Goal: Task Accomplishment & Management: Use online tool/utility

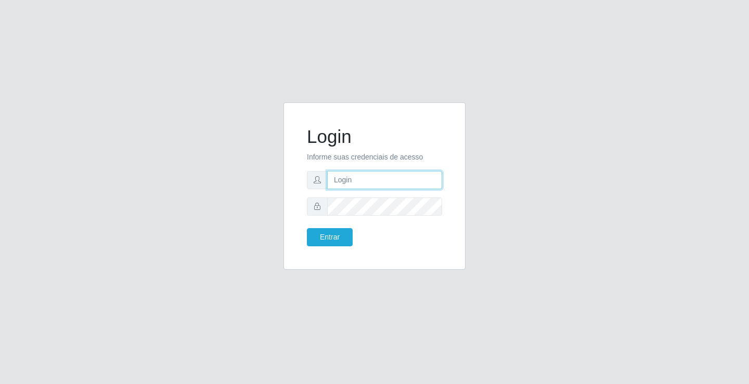
click at [362, 179] on input "text" at bounding box center [384, 180] width 115 height 18
drag, startPoint x: 395, startPoint y: 179, endPoint x: 340, endPoint y: 187, distance: 55.1
click at [340, 187] on input "zivaneide@ideal" at bounding box center [384, 180] width 115 height 18
click at [353, 185] on input "zi" at bounding box center [384, 180] width 115 height 18
type input "z"
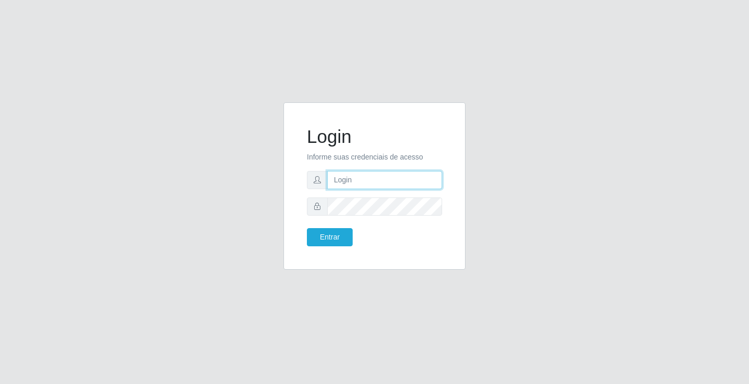
click at [353, 185] on input "text" at bounding box center [384, 180] width 115 height 18
type input "[PERSON_NAME]"
click at [307, 228] on button "Entrar" at bounding box center [330, 237] width 46 height 18
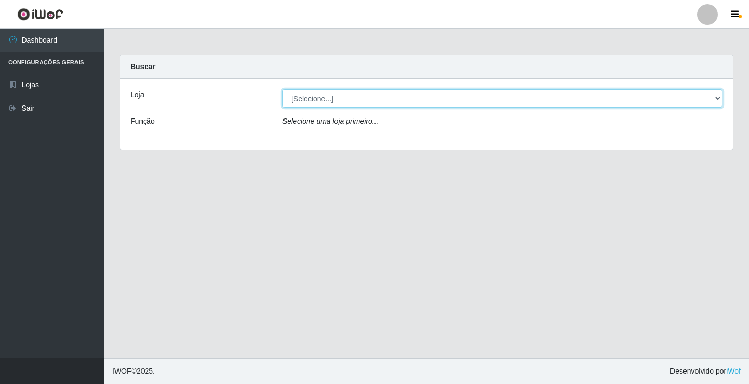
click at [335, 103] on select "[Selecione...] Ideal - Conceição" at bounding box center [502, 98] width 440 height 18
select select "231"
click at [282, 89] on select "[Selecione...] Ideal - Conceição" at bounding box center [502, 98] width 440 height 18
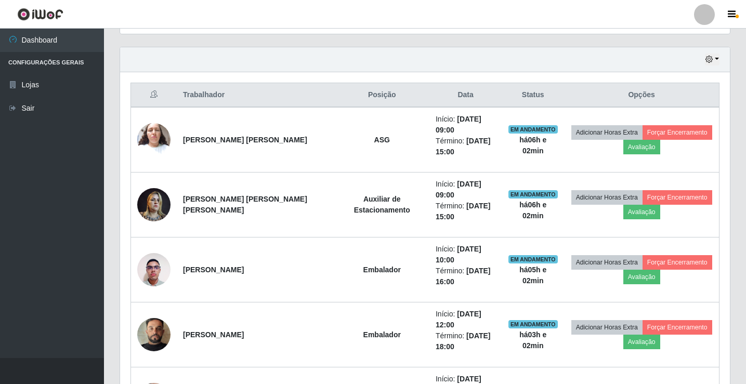
scroll to position [364, 0]
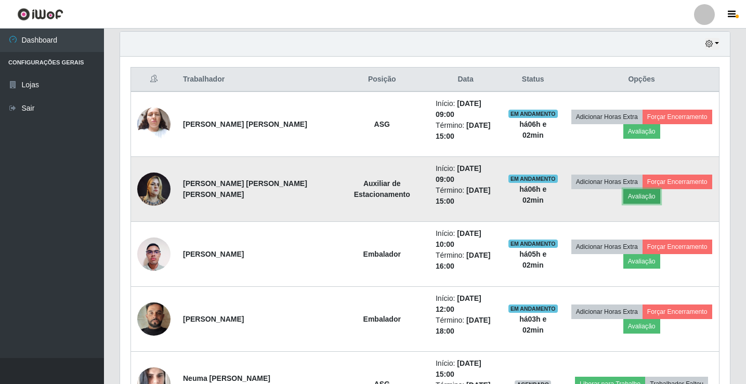
click at [631, 196] on button "Avaliação" at bounding box center [641, 196] width 37 height 15
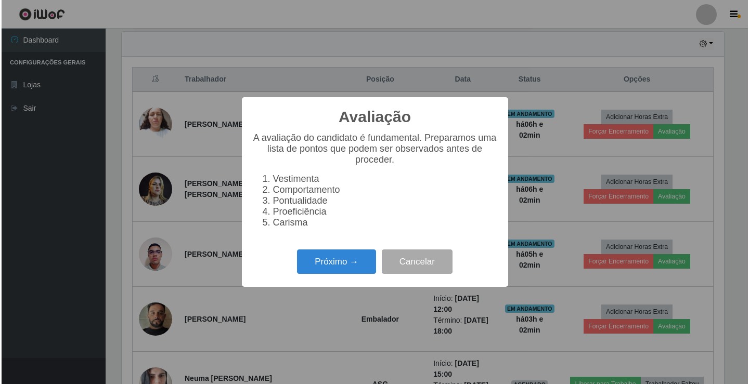
scroll to position [216, 605]
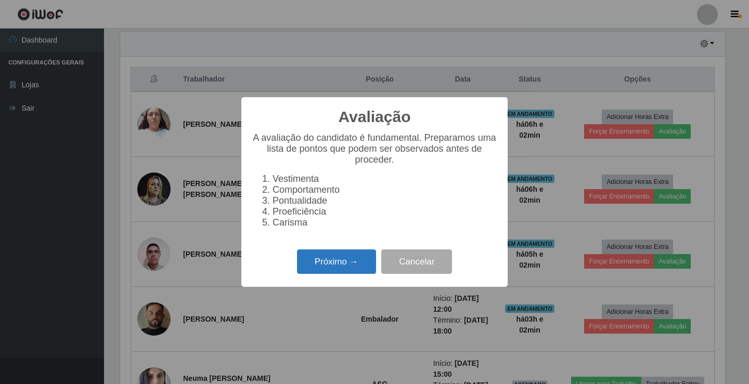
click at [335, 262] on button "Próximo →" at bounding box center [336, 262] width 79 height 24
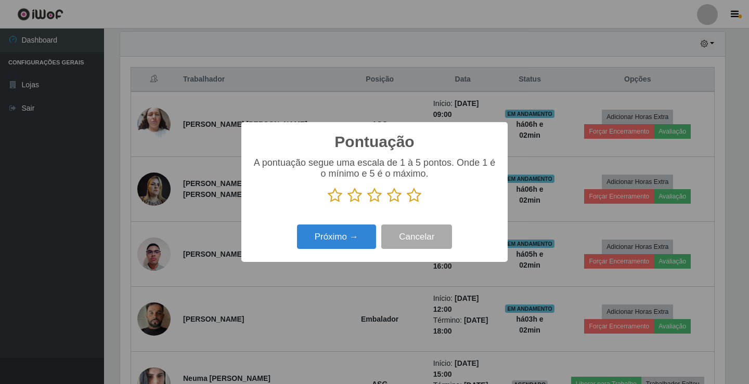
click at [375, 199] on icon at bounding box center [374, 196] width 15 height 16
click at [367, 203] on input "radio" at bounding box center [367, 203] width 0 height 0
click at [361, 235] on button "Próximo →" at bounding box center [336, 237] width 79 height 24
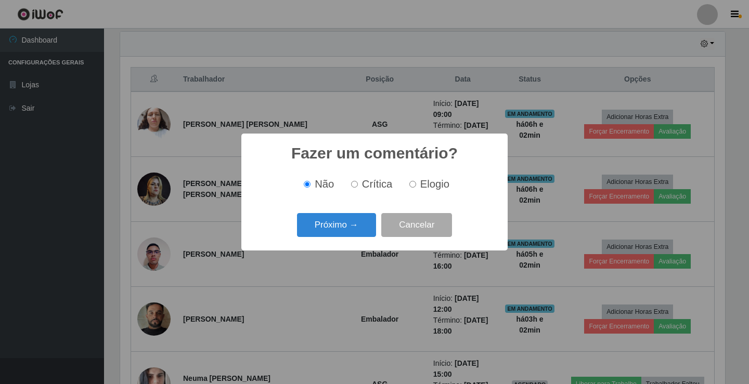
click at [361, 235] on button "Próximo →" at bounding box center [336, 225] width 79 height 24
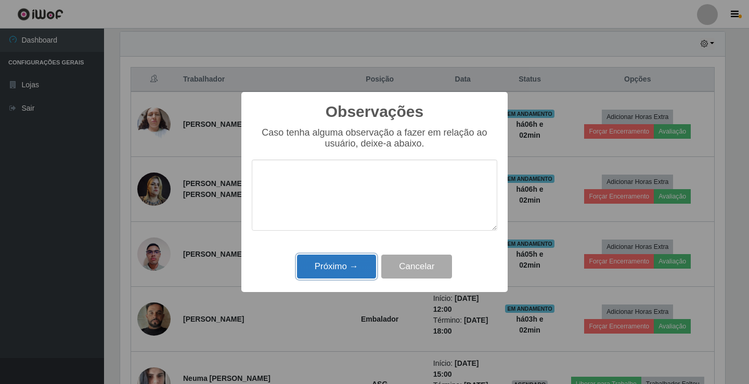
click at [362, 267] on button "Próximo →" at bounding box center [336, 267] width 79 height 24
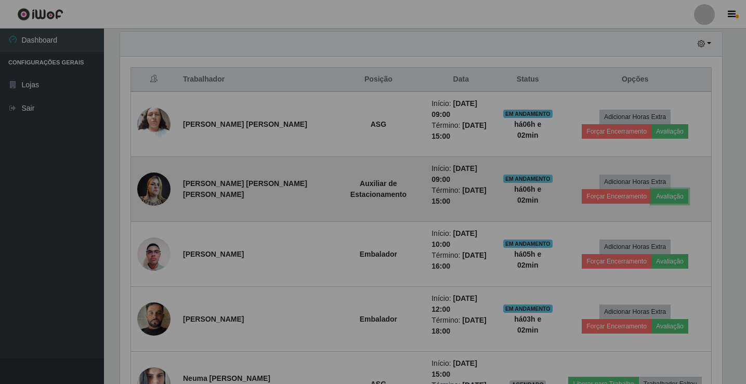
scroll to position [216, 610]
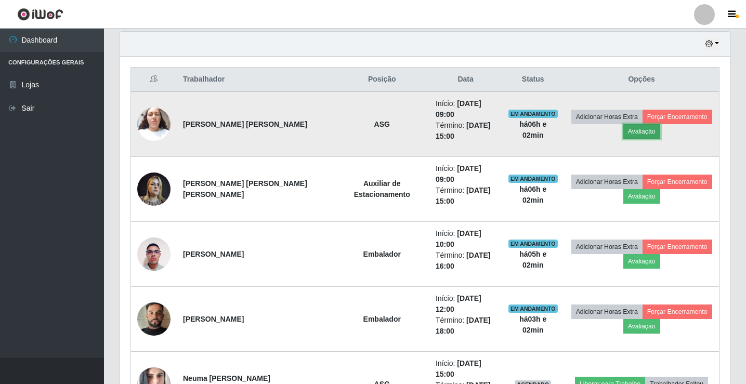
click at [633, 134] on button "Avaliação" at bounding box center [641, 131] width 37 height 15
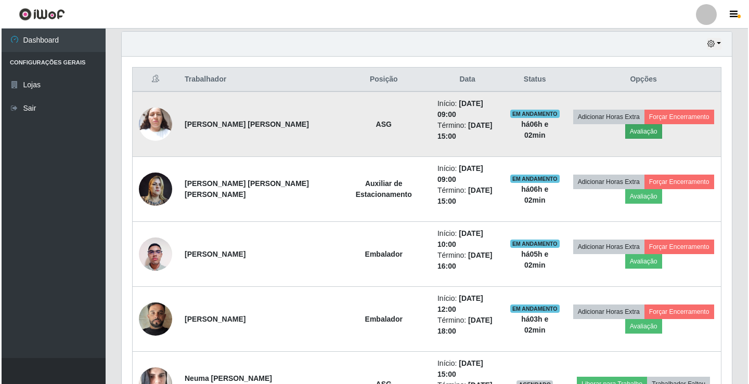
scroll to position [216, 605]
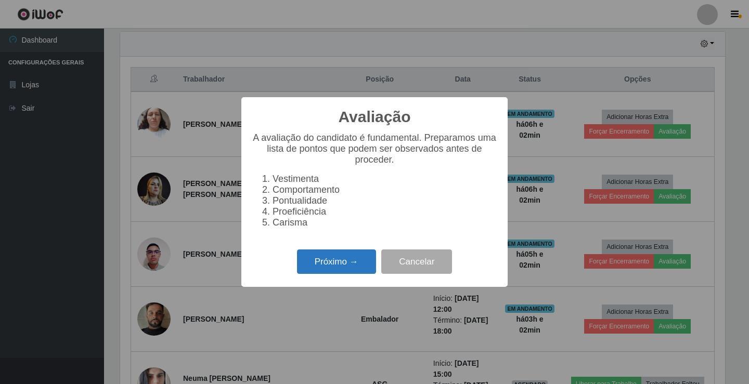
click at [345, 266] on button "Próximo →" at bounding box center [336, 262] width 79 height 24
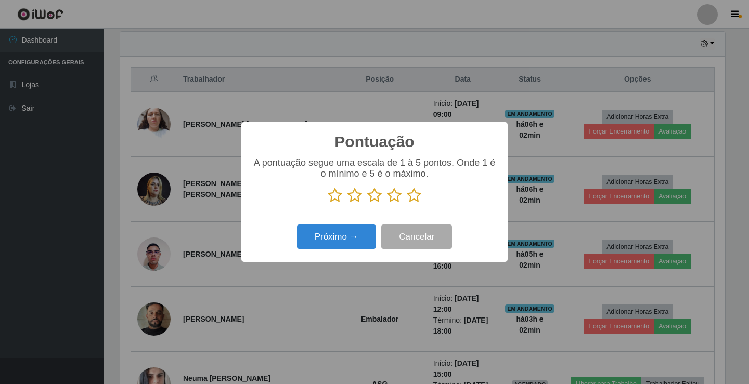
click at [380, 195] on icon at bounding box center [374, 196] width 15 height 16
click at [367, 203] on input "radio" at bounding box center [367, 203] width 0 height 0
click at [355, 247] on button "Próximo →" at bounding box center [336, 237] width 79 height 24
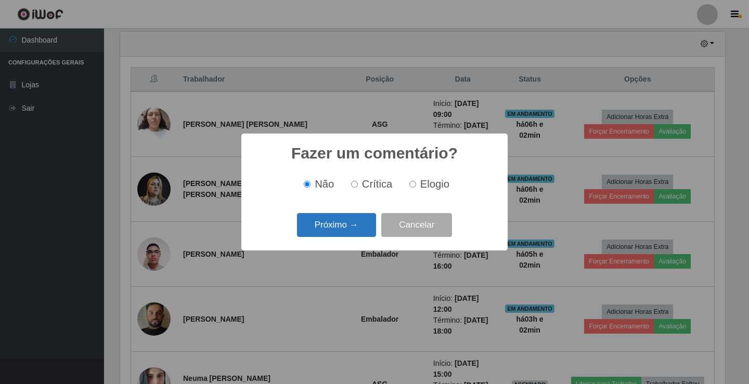
click at [353, 234] on button "Próximo →" at bounding box center [336, 225] width 79 height 24
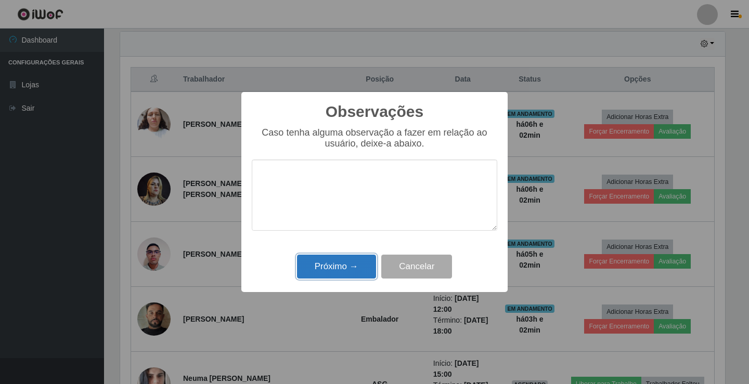
click at [361, 271] on button "Próximo →" at bounding box center [336, 267] width 79 height 24
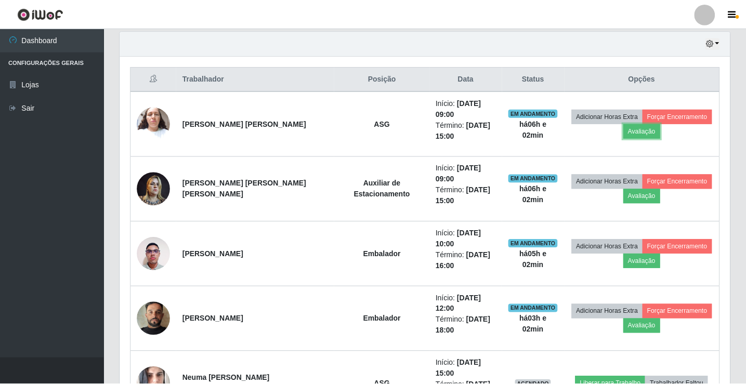
scroll to position [216, 610]
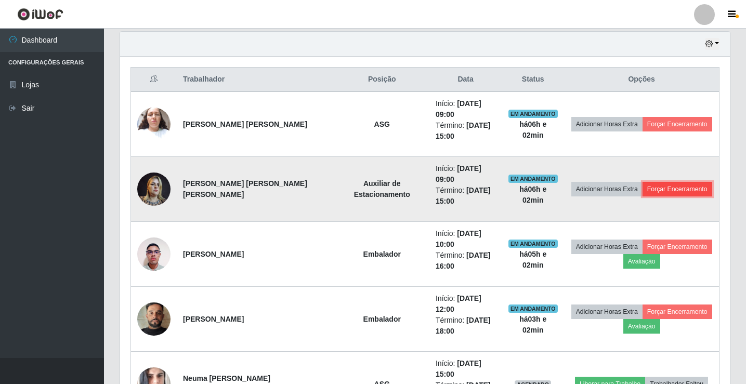
click at [651, 186] on button "Forçar Encerramento" at bounding box center [678, 189] width 70 height 15
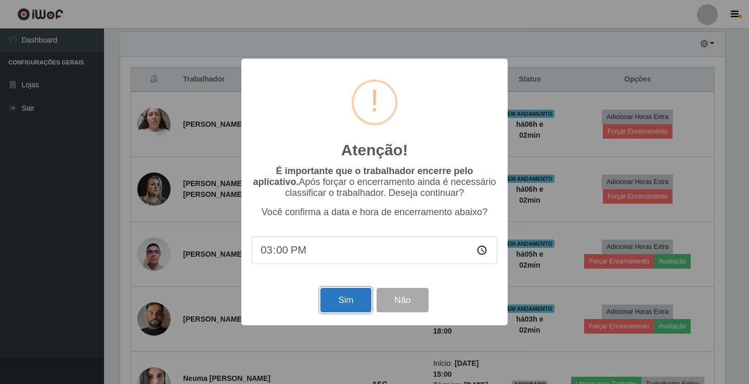
click at [342, 307] on button "Sim" at bounding box center [345, 300] width 50 height 24
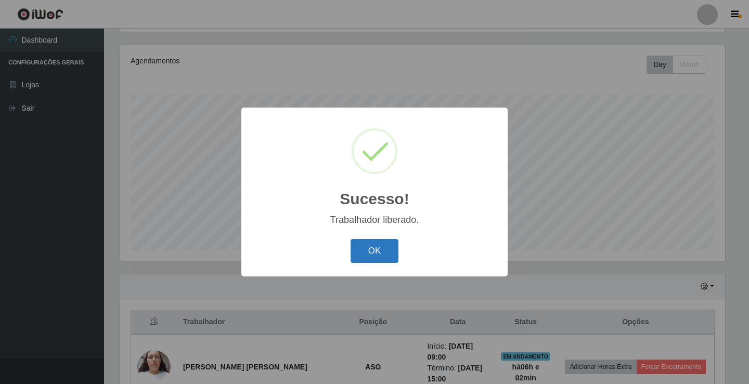
click at [386, 252] on button "OK" at bounding box center [374, 251] width 48 height 24
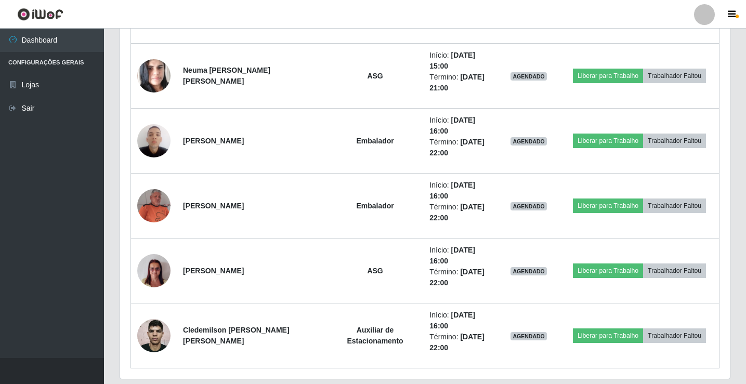
scroll to position [589, 0]
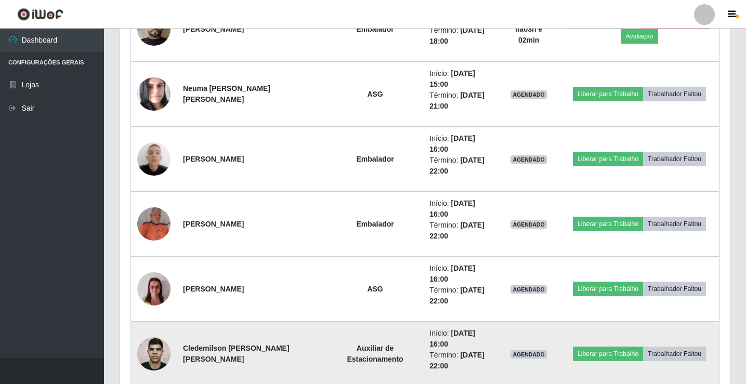
click at [162, 355] on img at bounding box center [153, 354] width 33 height 45
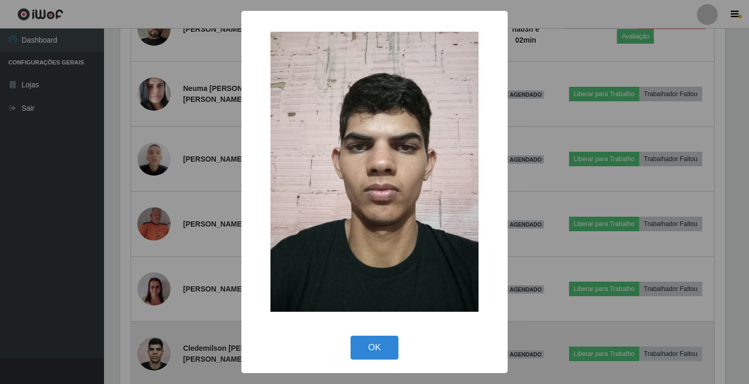
click at [162, 355] on div "× OK Cancel" at bounding box center [374, 192] width 749 height 384
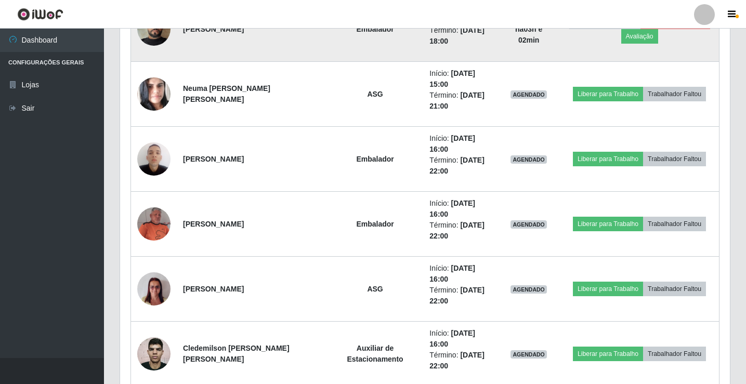
scroll to position [0, 0]
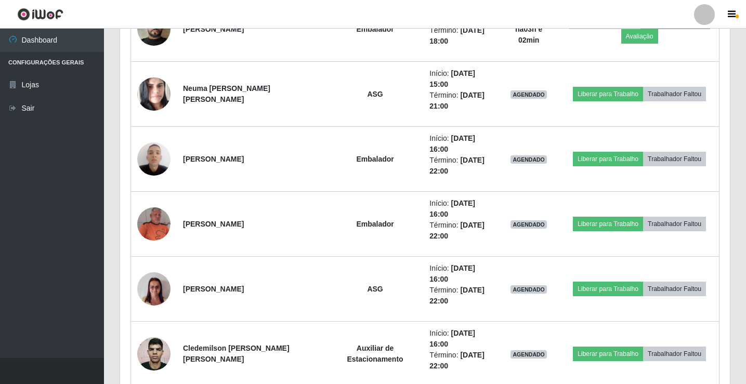
click at [708, 12] on div at bounding box center [704, 14] width 21 height 21
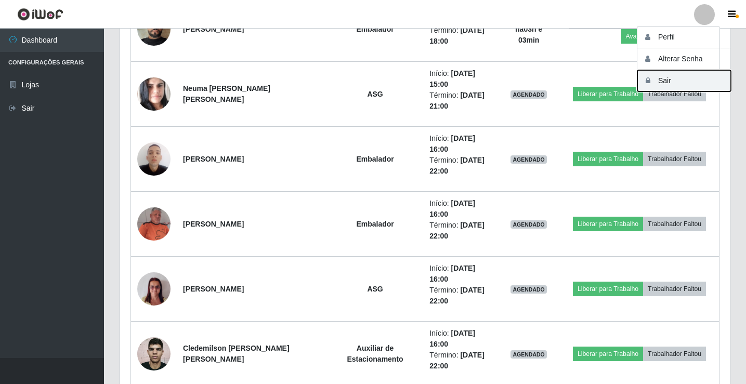
click at [718, 80] on button "Sair" at bounding box center [684, 80] width 94 height 21
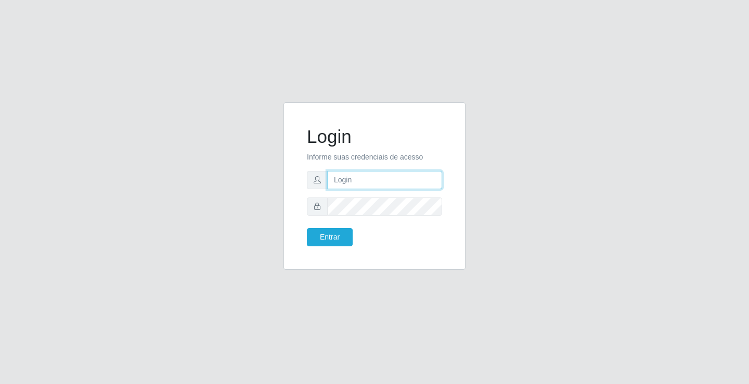
click at [415, 187] on input "text" at bounding box center [384, 180] width 115 height 18
type input "[PERSON_NAME]"
click at [307, 228] on button "Entrar" at bounding box center [330, 237] width 46 height 18
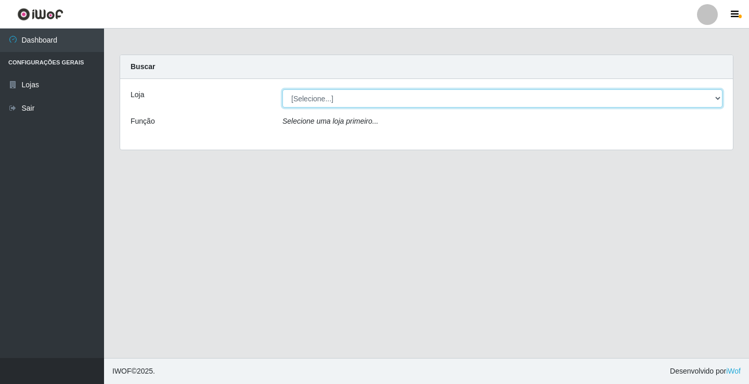
click at [348, 105] on select "[Selecione...] Ideal - Conceição" at bounding box center [502, 98] width 440 height 18
select select "231"
click at [282, 89] on select "[Selecione...] Ideal - Conceição" at bounding box center [502, 98] width 440 height 18
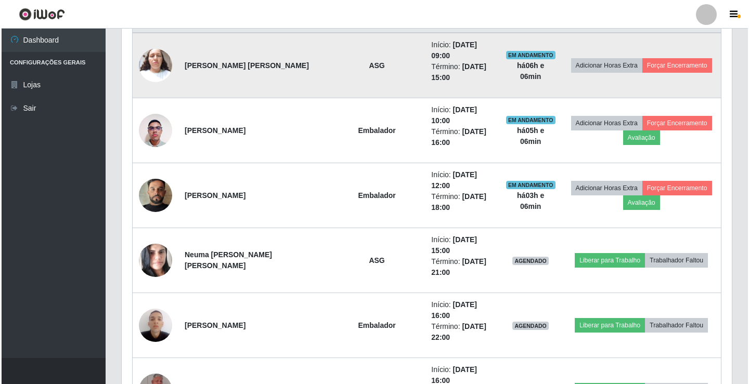
scroll to position [312, 0]
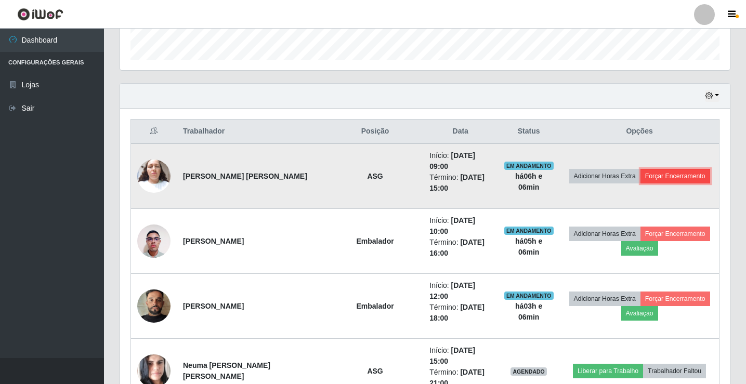
click at [658, 176] on button "Forçar Encerramento" at bounding box center [676, 176] width 70 height 15
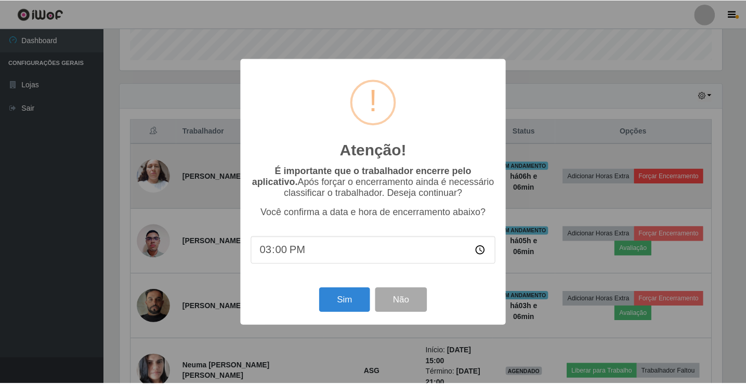
scroll to position [216, 605]
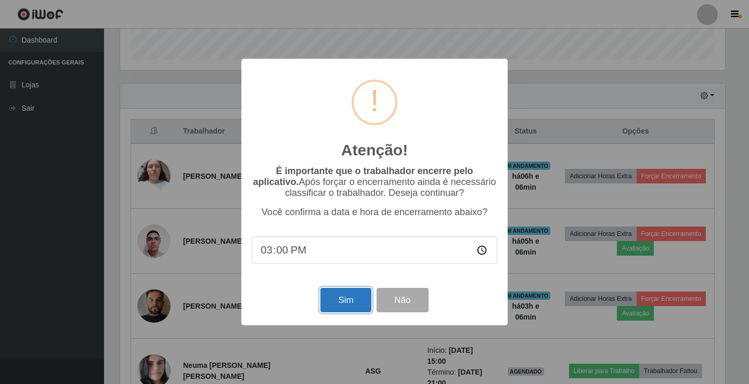
click at [330, 301] on button "Sim" at bounding box center [345, 300] width 50 height 24
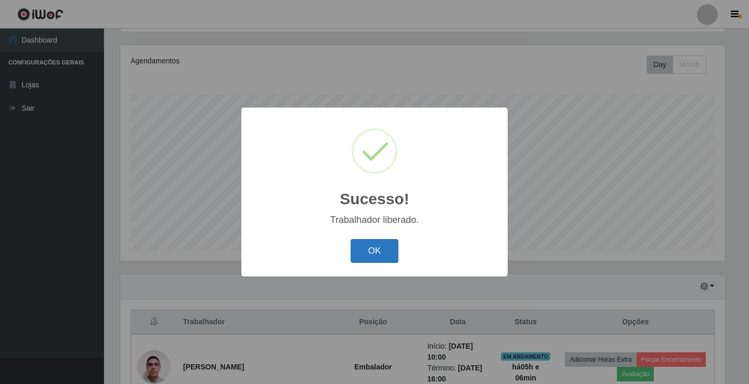
click at [378, 257] on button "OK" at bounding box center [374, 251] width 48 height 24
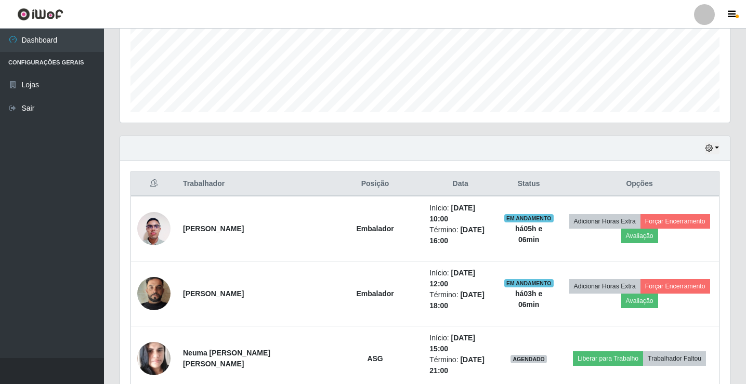
scroll to position [277, 0]
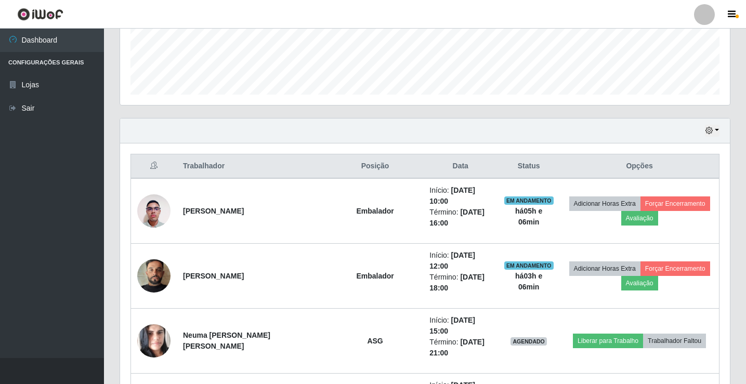
click at [712, 10] on div at bounding box center [704, 14] width 21 height 21
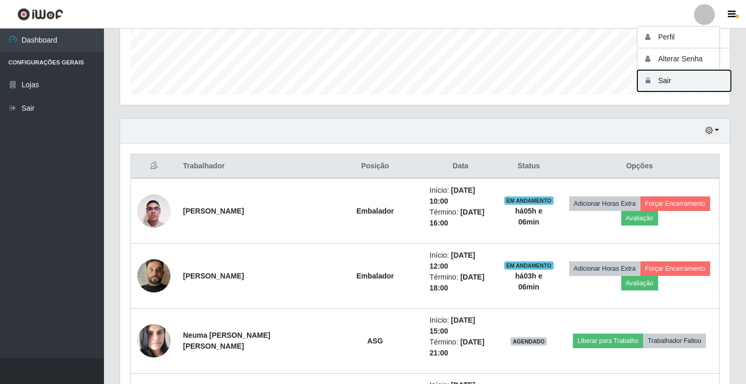
click at [682, 83] on button "Sair" at bounding box center [684, 80] width 94 height 21
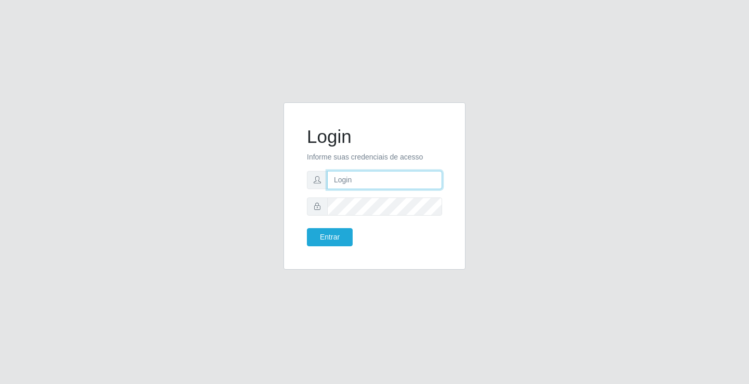
click at [359, 179] on input "text" at bounding box center [384, 180] width 115 height 18
type input "zivaneide@ideal"
click at [307, 228] on button "Entrar" at bounding box center [330, 237] width 46 height 18
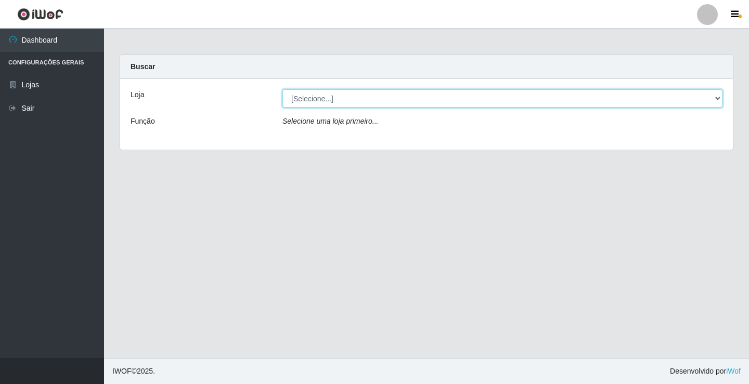
click at [719, 96] on select "[Selecione...] Ideal - Conceição" at bounding box center [502, 98] width 440 height 18
select select "231"
click at [282, 89] on select "[Selecione...] Ideal - Conceição" at bounding box center [502, 98] width 440 height 18
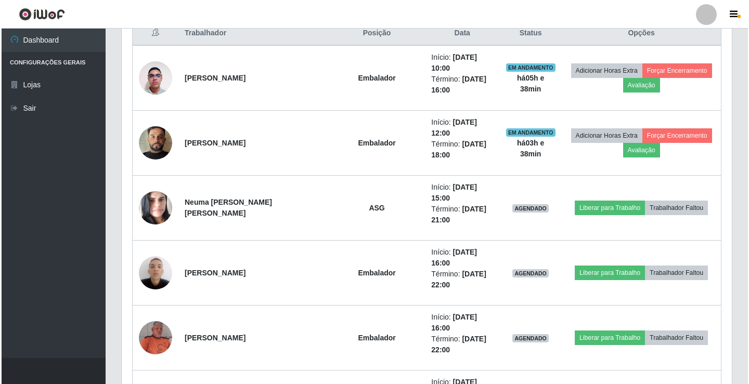
scroll to position [416, 0]
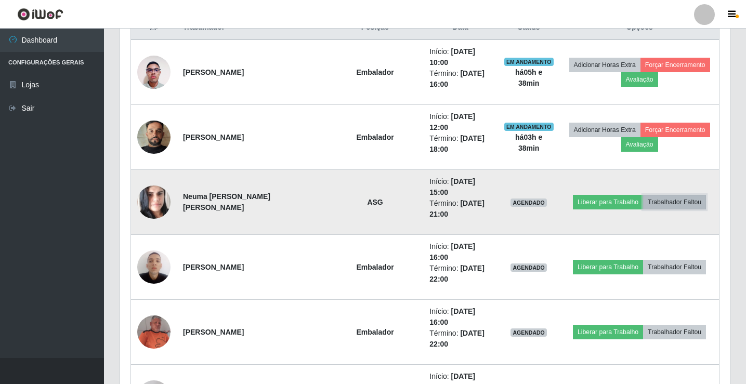
click at [665, 203] on button "Trabalhador Faltou" at bounding box center [674, 202] width 63 height 15
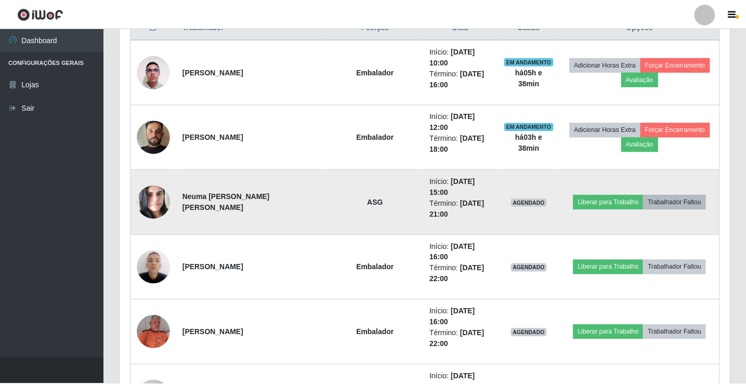
scroll to position [216, 605]
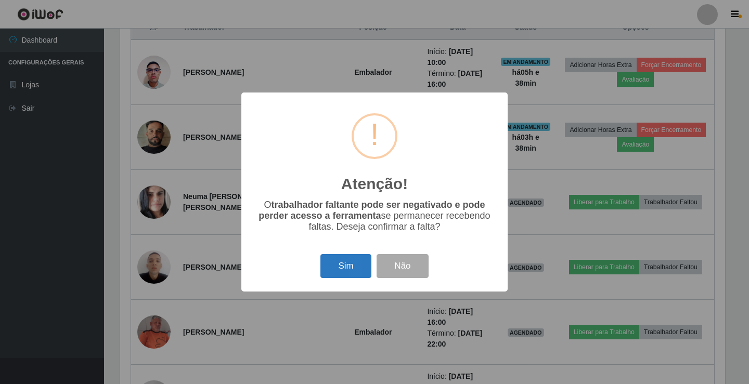
click at [335, 268] on button "Sim" at bounding box center [345, 266] width 50 height 24
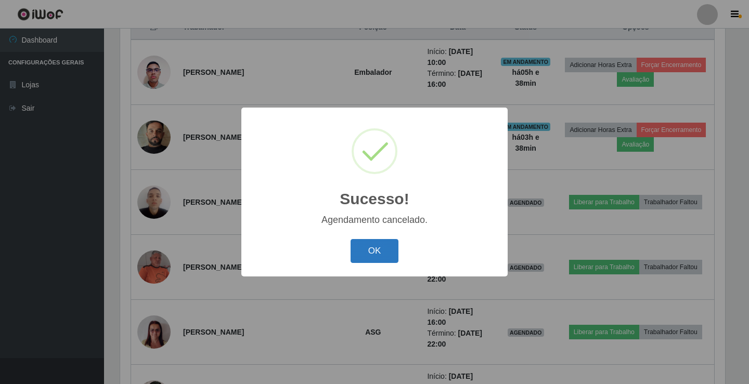
click at [387, 252] on button "OK" at bounding box center [374, 251] width 48 height 24
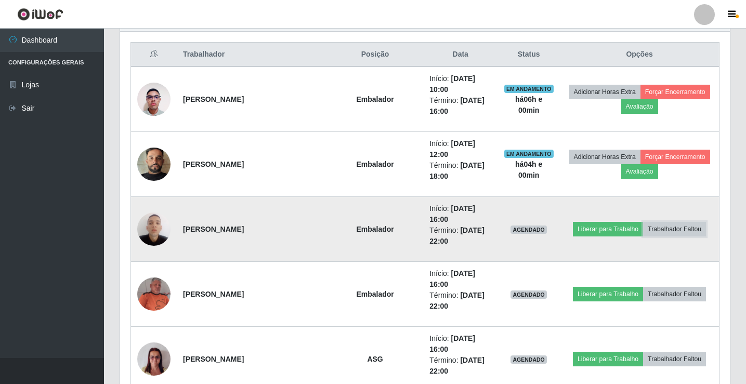
scroll to position [407, 0]
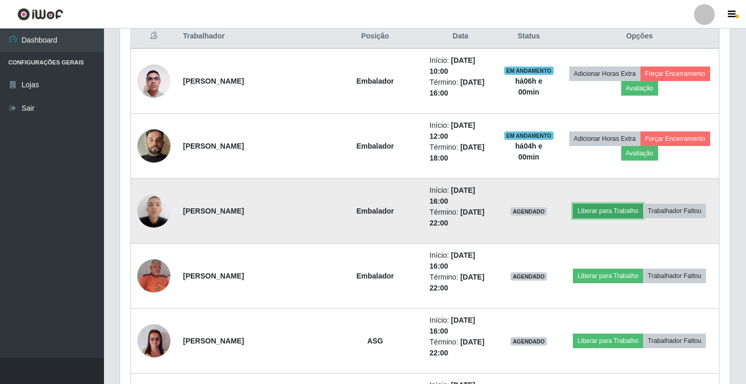
click at [593, 212] on button "Liberar para Trabalho" at bounding box center [608, 211] width 70 height 15
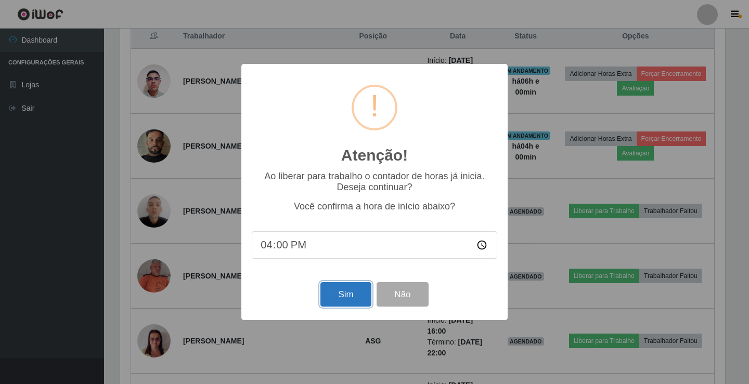
click at [348, 302] on button "Sim" at bounding box center [345, 294] width 50 height 24
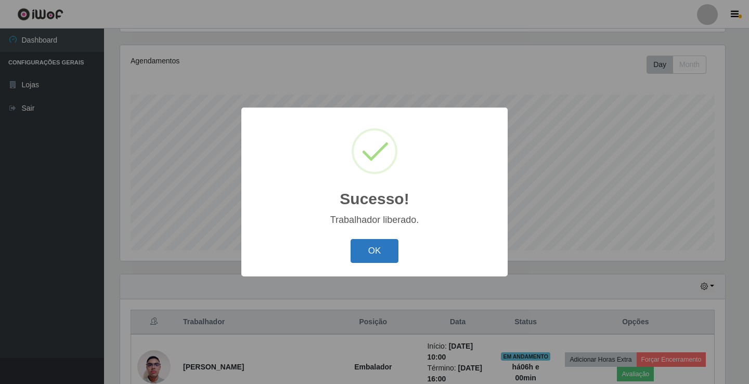
click at [374, 247] on button "OK" at bounding box center [374, 251] width 48 height 24
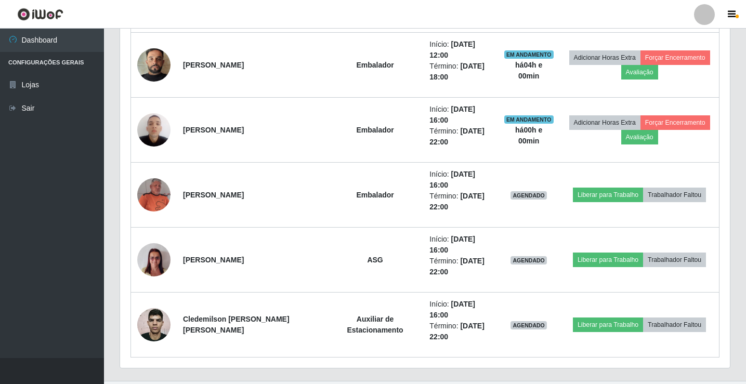
scroll to position [511, 0]
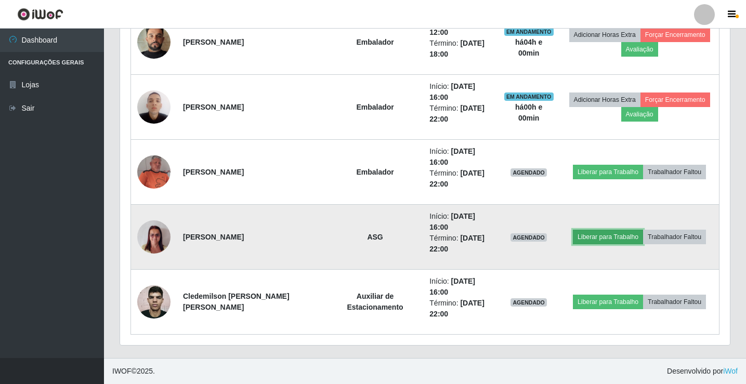
click at [610, 235] on button "Liberar para Trabalho" at bounding box center [608, 237] width 70 height 15
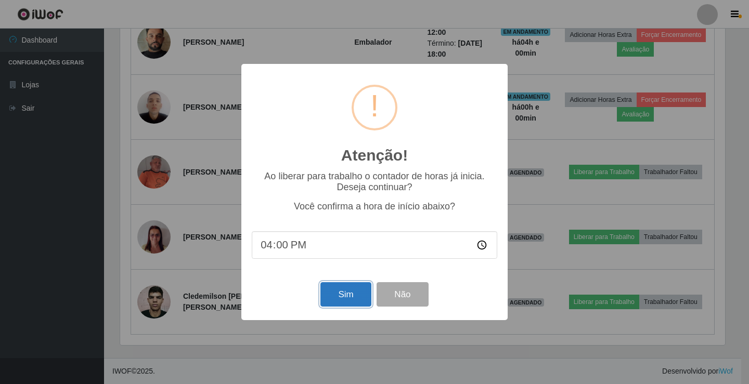
click at [343, 298] on button "Sim" at bounding box center [345, 294] width 50 height 24
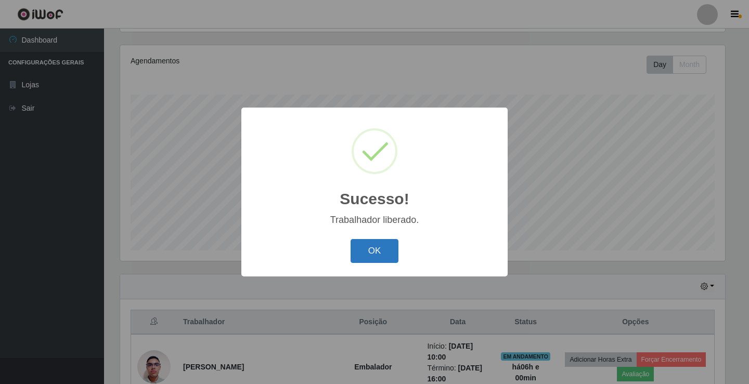
click at [380, 246] on button "OK" at bounding box center [374, 251] width 48 height 24
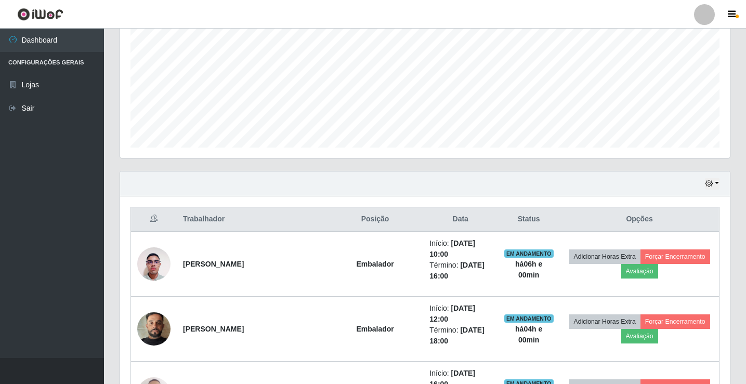
scroll to position [225, 0]
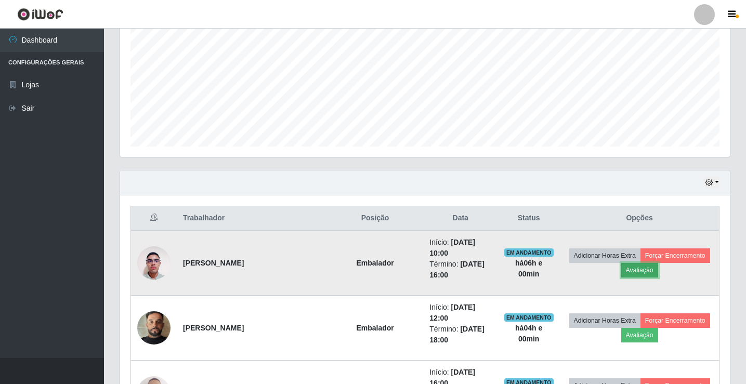
click at [641, 269] on button "Avaliação" at bounding box center [639, 270] width 37 height 15
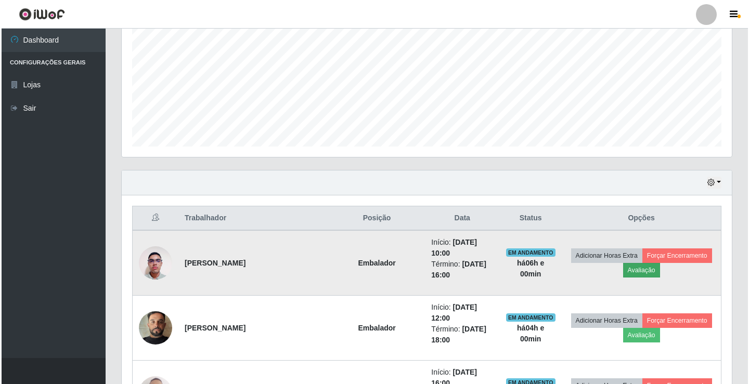
scroll to position [216, 605]
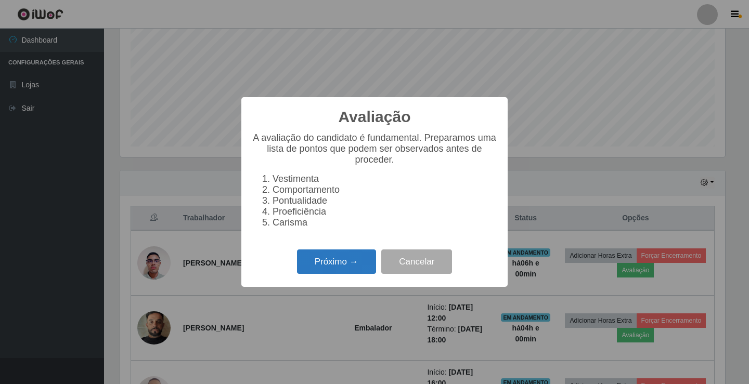
click at [306, 267] on button "Próximo →" at bounding box center [336, 262] width 79 height 24
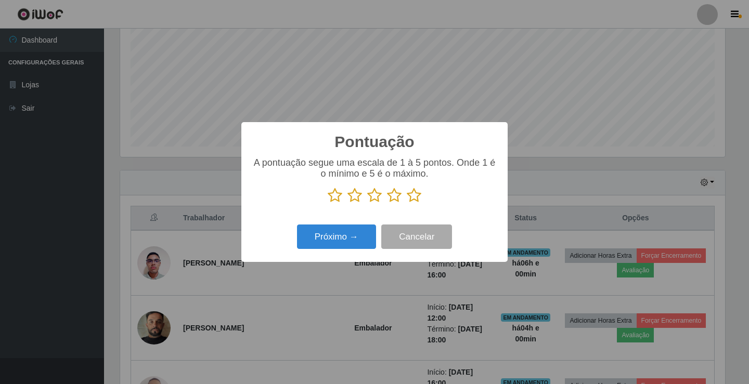
scroll to position [519719, 519330]
click at [397, 200] on icon at bounding box center [394, 196] width 15 height 16
click at [387, 203] on input "radio" at bounding box center [387, 203] width 0 height 0
click at [340, 240] on button "Próximo →" at bounding box center [336, 237] width 79 height 24
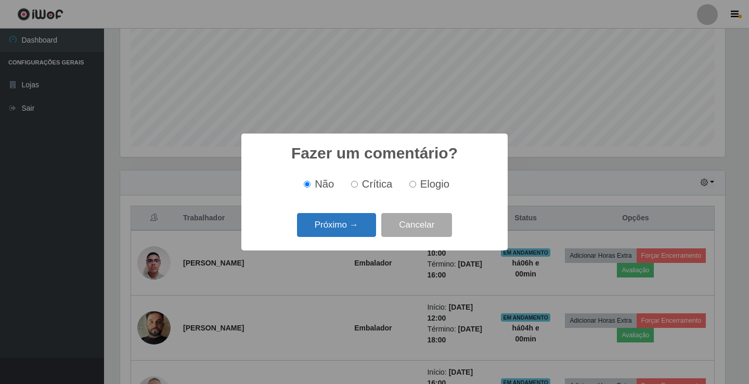
click at [335, 228] on button "Próximo →" at bounding box center [336, 225] width 79 height 24
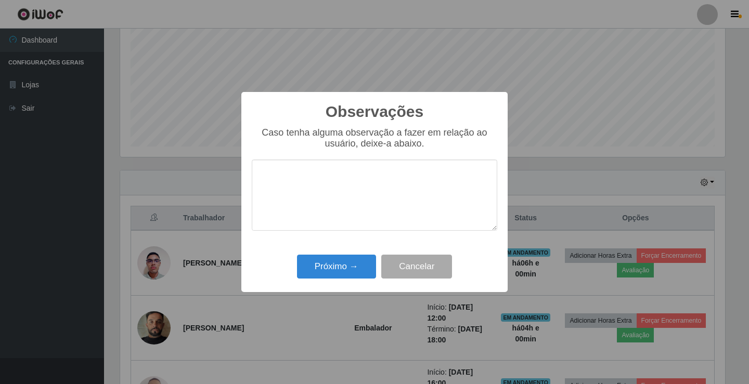
click at [327, 210] on textarea at bounding box center [374, 195] width 245 height 71
type textarea "ATIVO"
click at [345, 270] on button "Próximo →" at bounding box center [336, 267] width 79 height 24
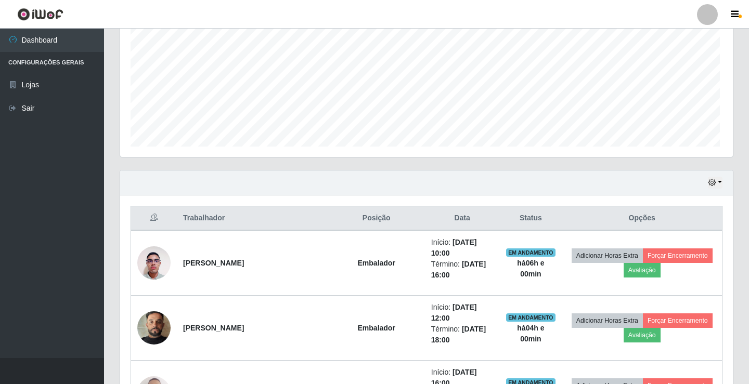
scroll to position [216, 610]
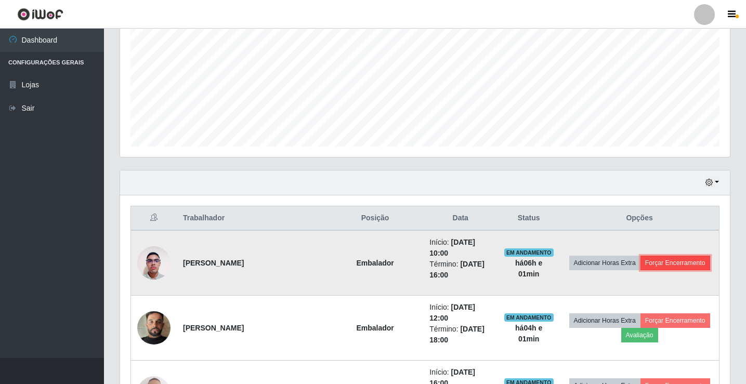
click at [677, 263] on button "Forçar Encerramento" at bounding box center [676, 263] width 70 height 15
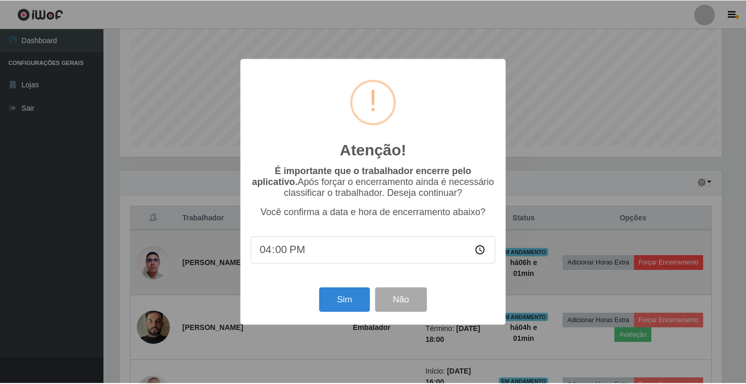
scroll to position [216, 605]
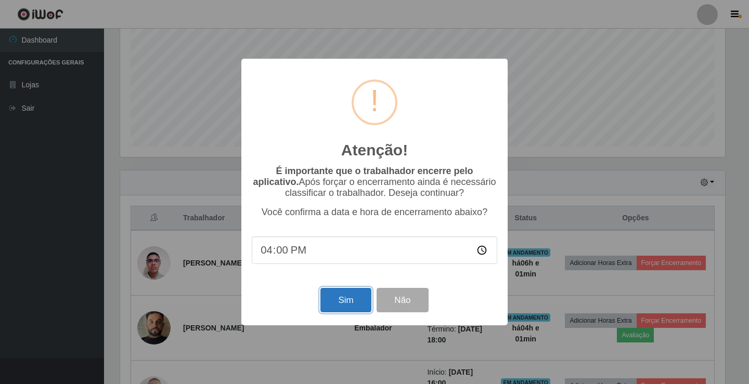
click at [346, 306] on button "Sim" at bounding box center [345, 300] width 50 height 24
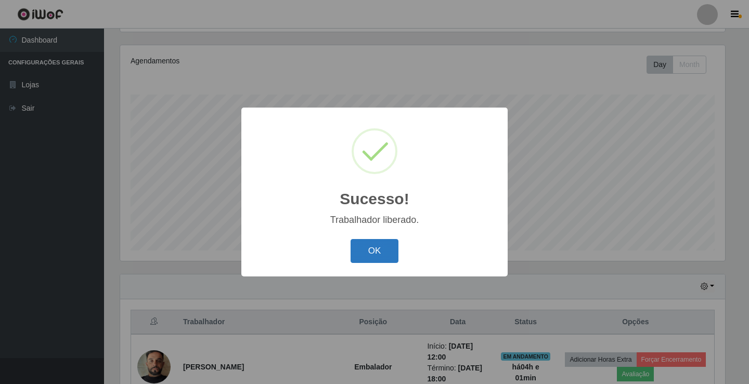
click at [381, 250] on button "OK" at bounding box center [374, 251] width 48 height 24
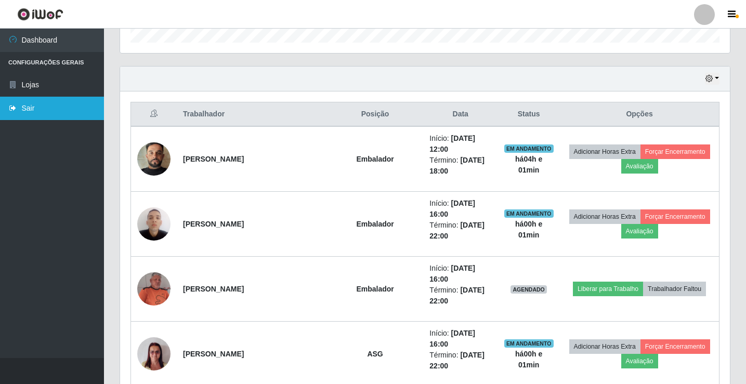
click at [36, 109] on link "Sair" at bounding box center [52, 108] width 104 height 23
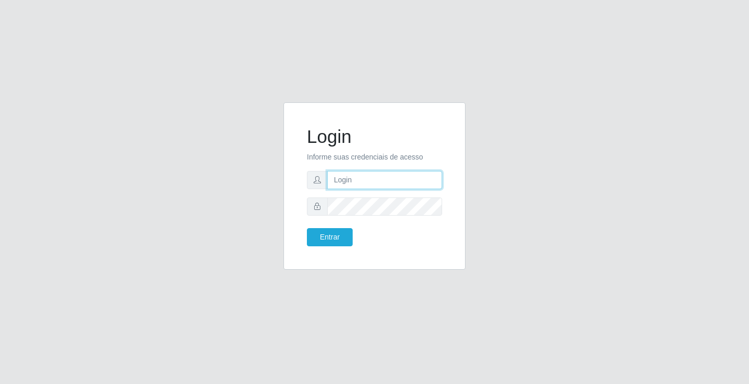
click at [361, 175] on input "text" at bounding box center [384, 180] width 115 height 18
type input "zivaneide@ideal"
click at [307, 228] on button "Entrar" at bounding box center [330, 237] width 46 height 18
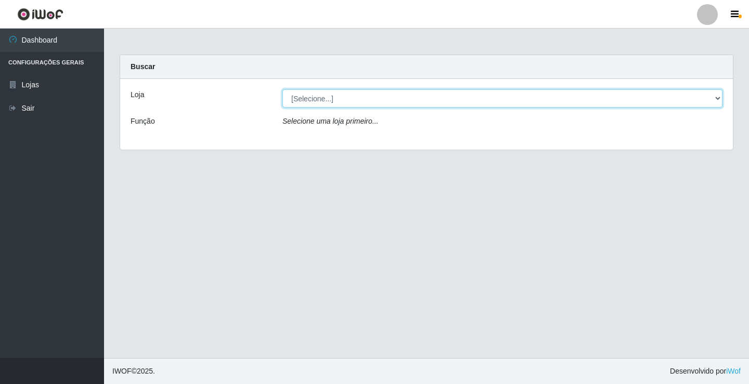
click at [716, 97] on select "[Selecione...] Ideal - Conceição" at bounding box center [502, 98] width 440 height 18
select select "231"
click at [282, 89] on select "[Selecione...] Ideal - Conceição" at bounding box center [502, 98] width 440 height 18
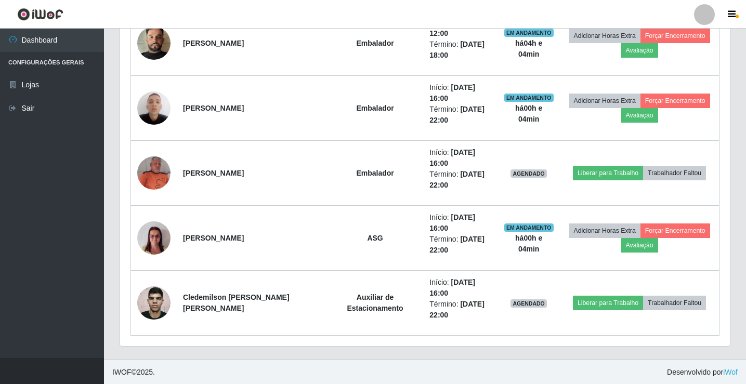
scroll to position [446, 0]
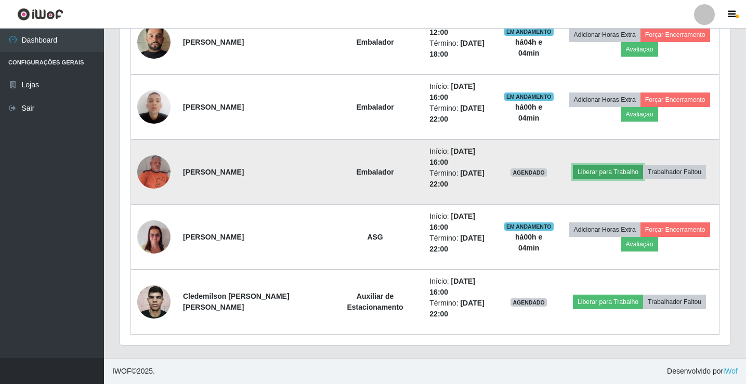
click at [599, 174] on button "Liberar para Trabalho" at bounding box center [608, 172] width 70 height 15
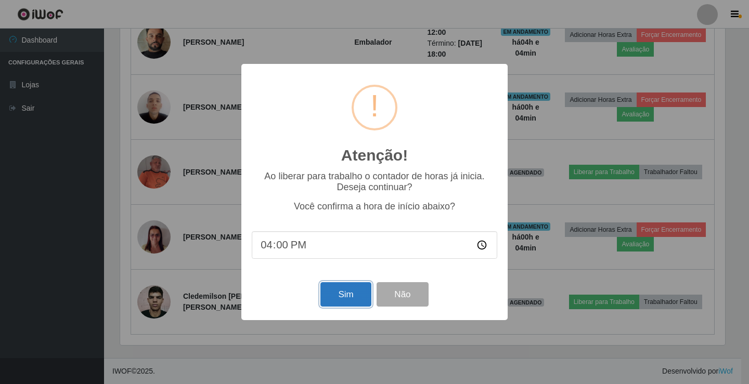
click at [345, 298] on button "Sim" at bounding box center [345, 294] width 50 height 24
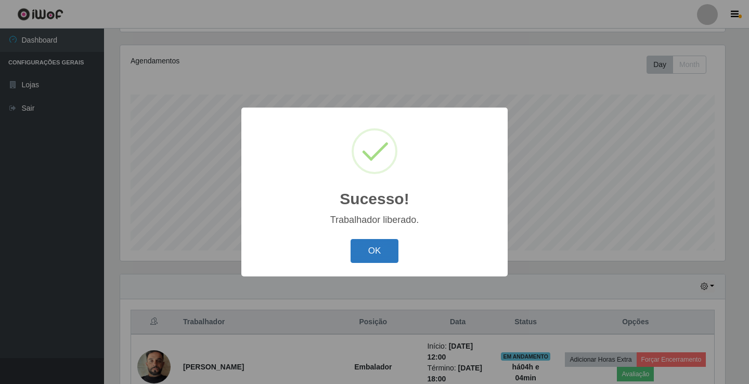
click at [388, 251] on button "OK" at bounding box center [374, 251] width 48 height 24
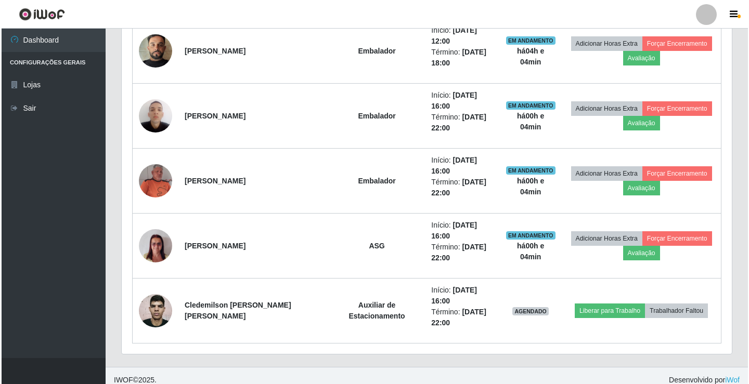
scroll to position [446, 0]
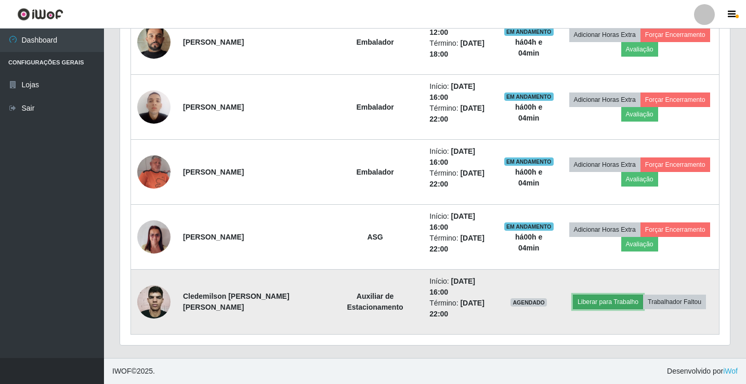
click at [591, 303] on button "Liberar para Trabalho" at bounding box center [608, 302] width 70 height 15
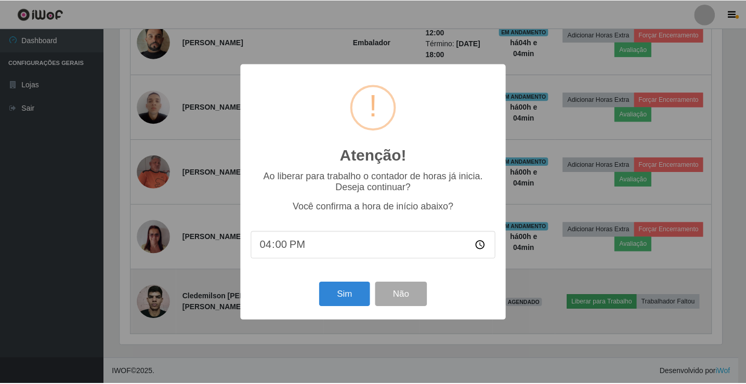
scroll to position [216, 605]
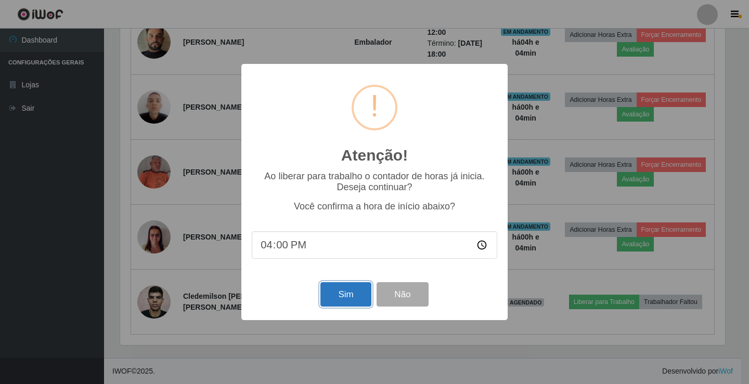
click at [338, 296] on button "Sim" at bounding box center [345, 294] width 50 height 24
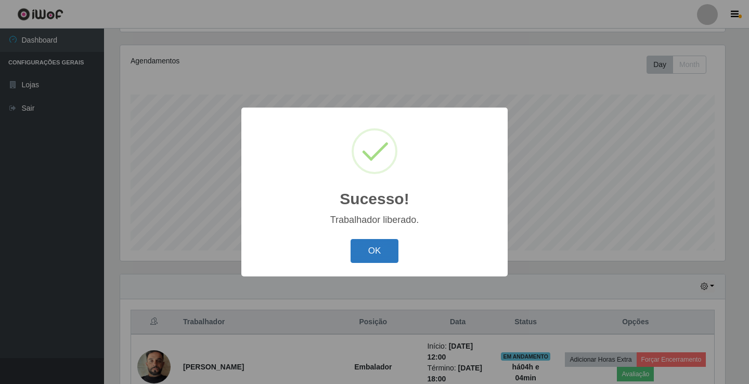
click at [389, 253] on button "OK" at bounding box center [374, 251] width 48 height 24
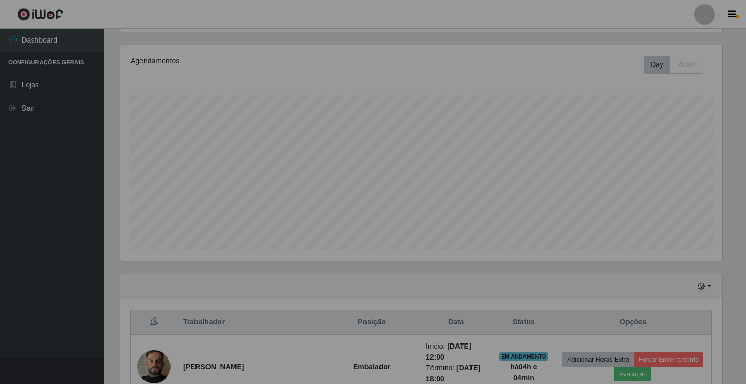
scroll to position [216, 610]
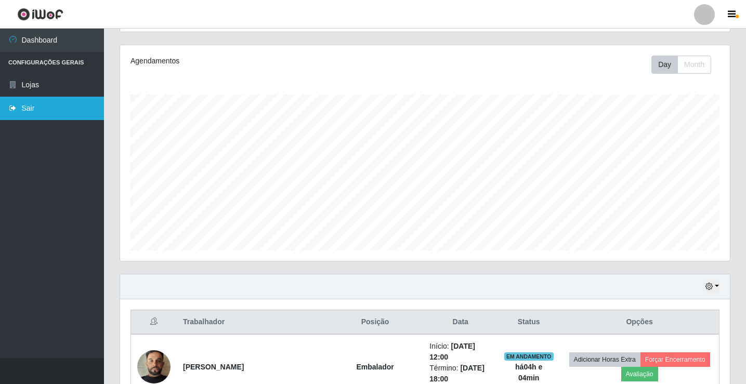
click at [29, 106] on link "Sair" at bounding box center [52, 108] width 104 height 23
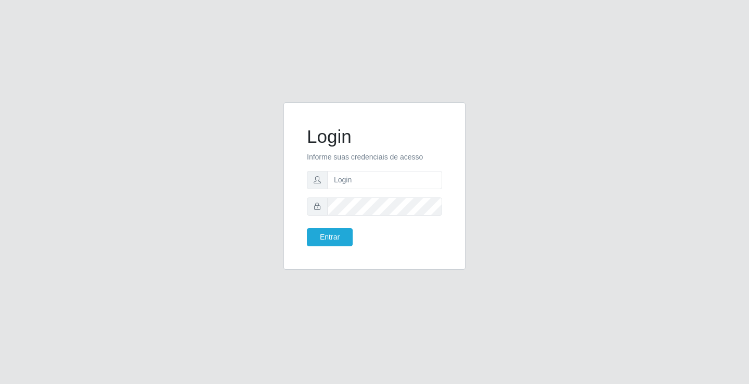
click at [549, 221] on div "Login Informe suas credenciais de acesso Entrar" at bounding box center [374, 192] width 593 height 180
